Goal: Obtain resource: Obtain resource

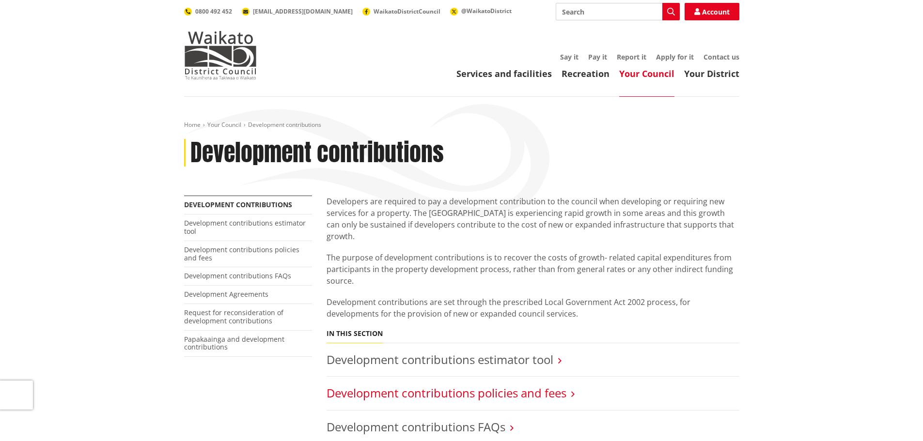
click at [548, 386] on link "Development contributions policies and fees" at bounding box center [447, 393] width 240 height 16
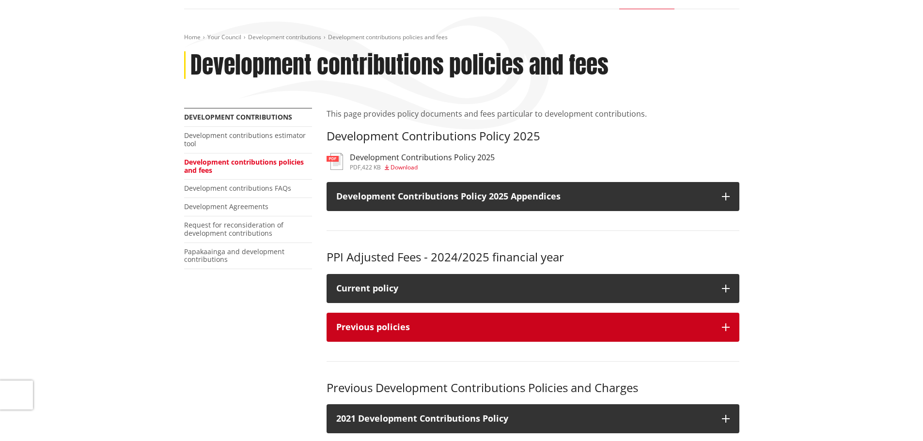
scroll to position [97, 0]
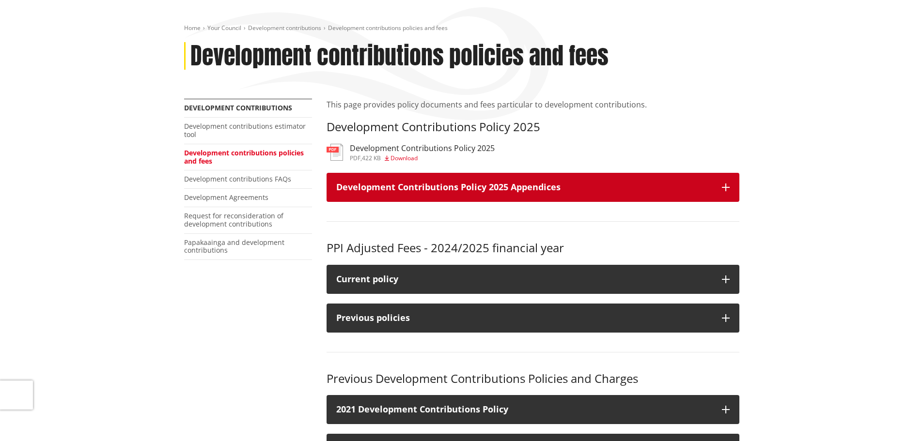
click at [621, 189] on h3 "Development Contributions Policy 2025 Appendices" at bounding box center [524, 188] width 376 height 10
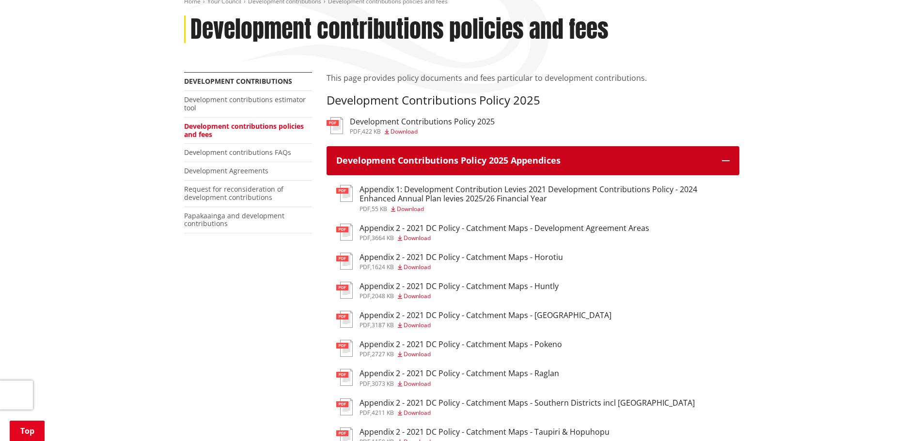
scroll to position [194, 0]
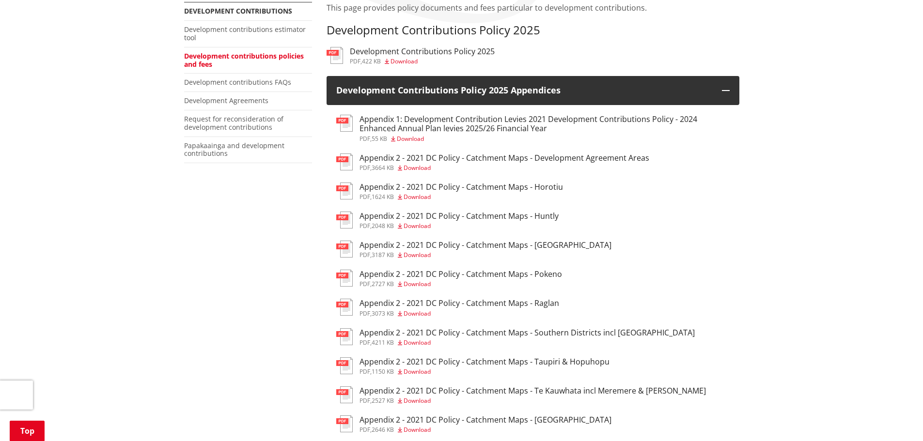
click at [543, 419] on h3 "Appendix 2 - 2021 DC Policy - Catchment Maps - Tuakau" at bounding box center [486, 420] width 252 height 9
